Goal: Find specific page/section: Find specific page/section

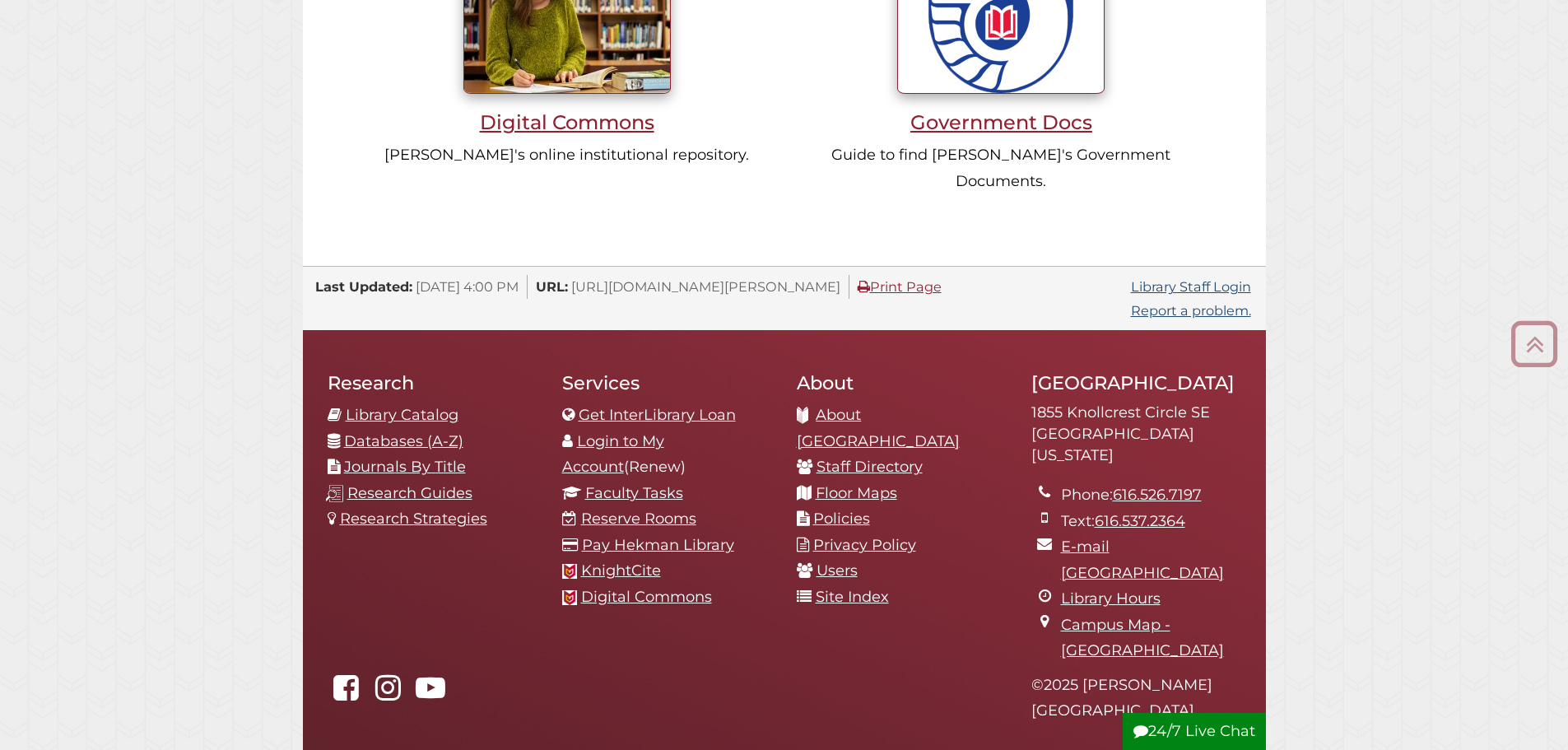
scroll to position [1722, 0]
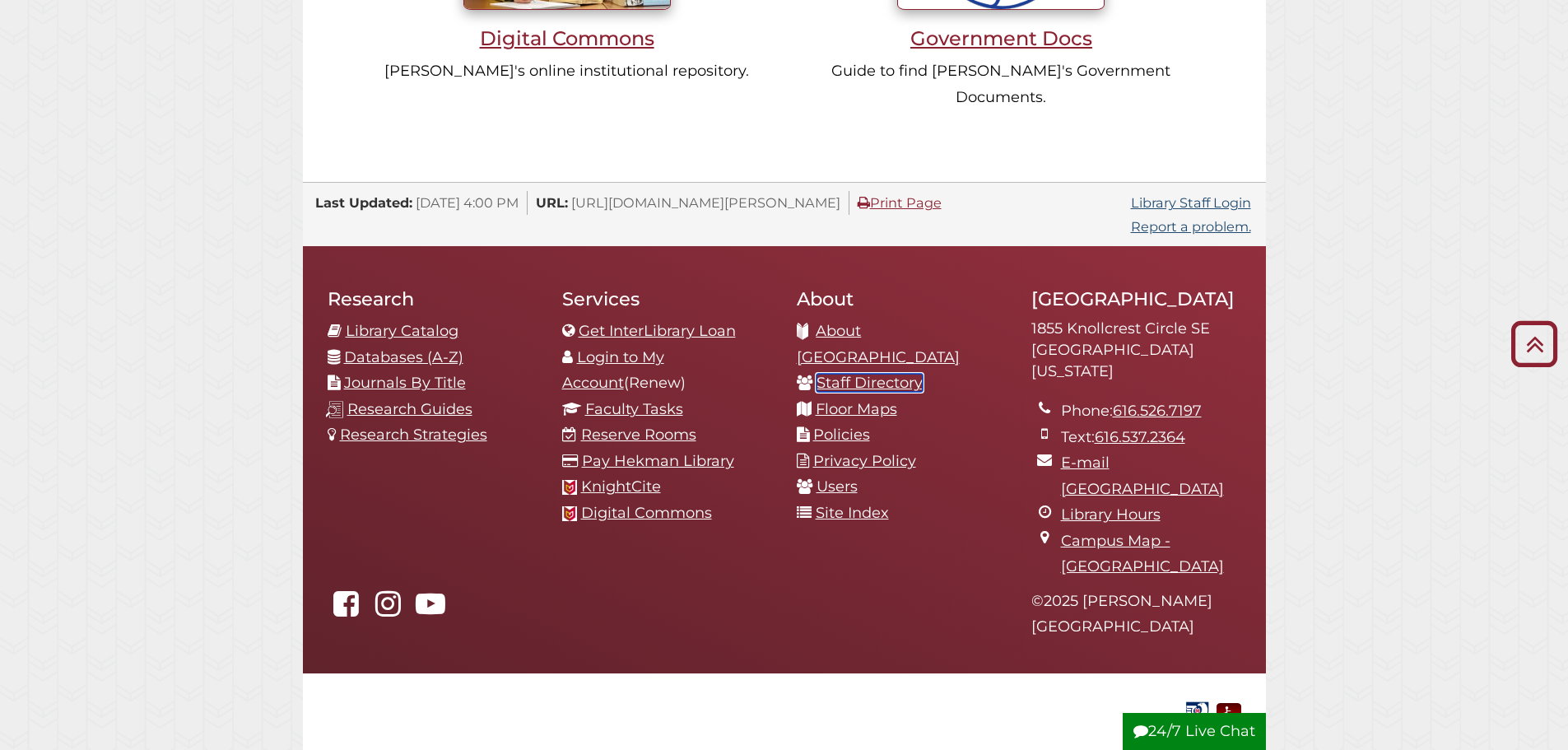
click at [852, 374] on link "Staff Directory" at bounding box center [869, 383] width 106 height 18
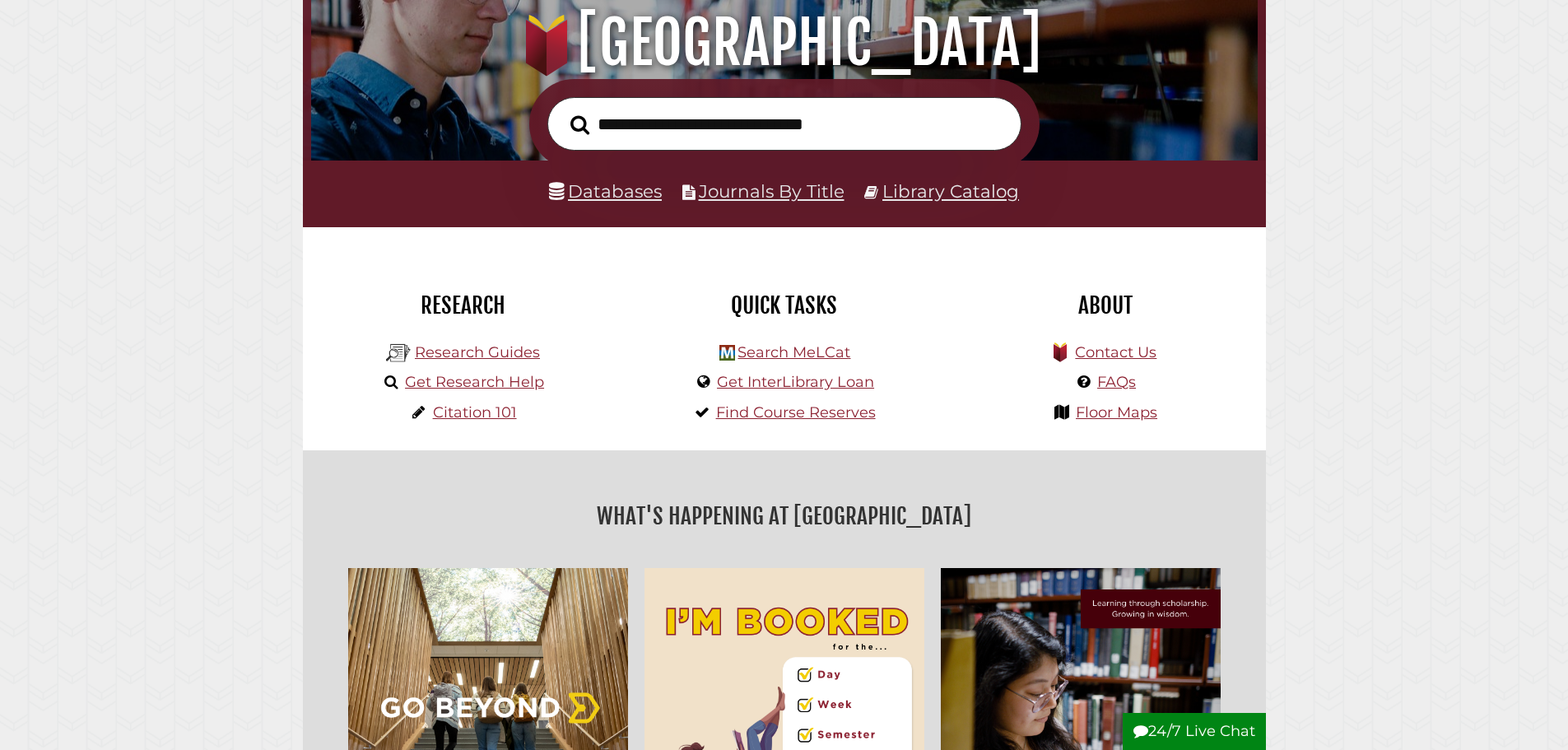
scroll to position [247, 0]
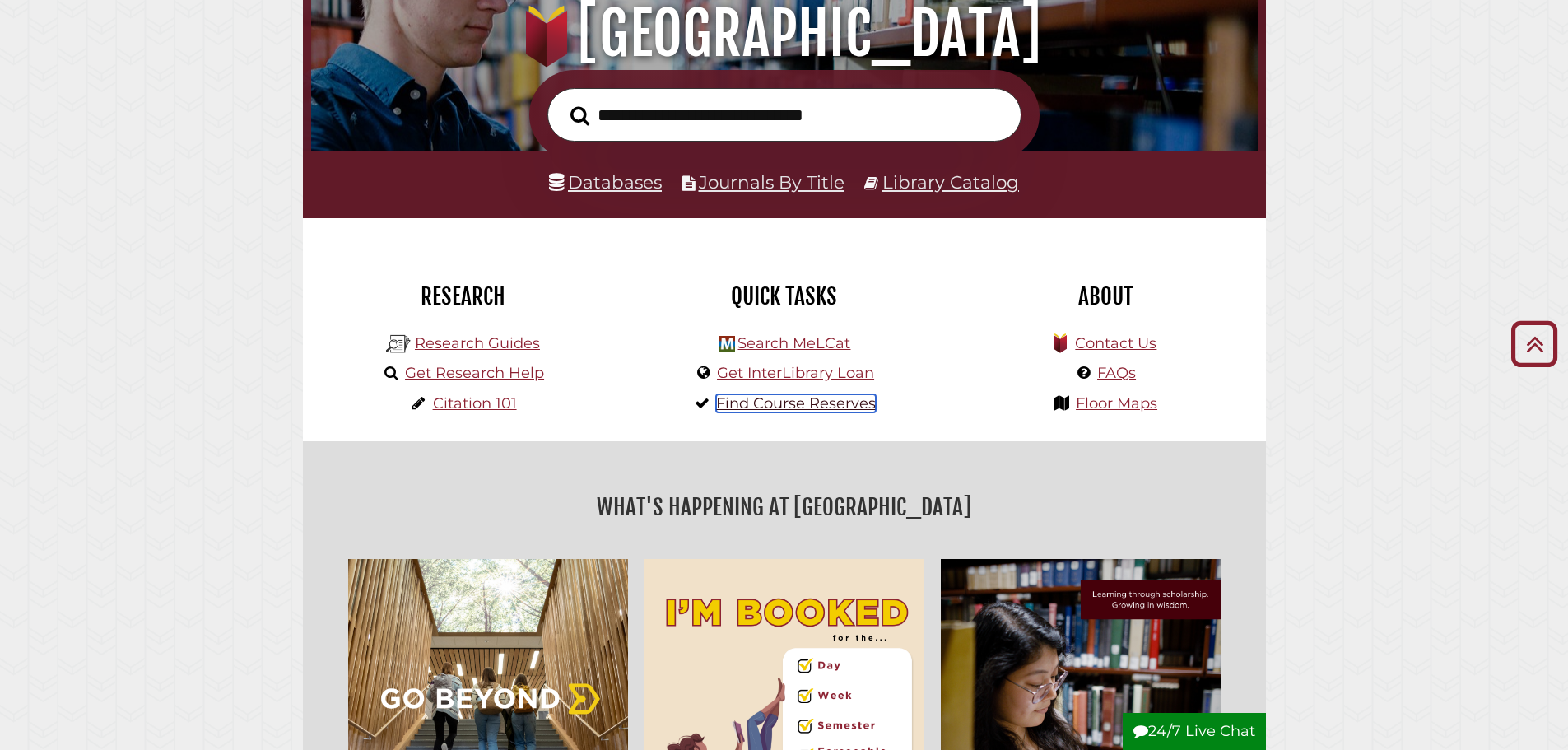
click at [863, 406] on link "Find Course Reserves" at bounding box center [796, 404] width 160 height 18
